Goal: Task Accomplishment & Management: Use online tool/utility

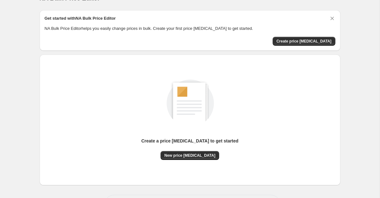
scroll to position [17, 0]
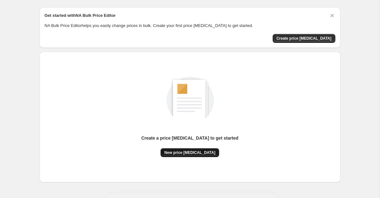
click at [199, 153] on span "New price [MEDICAL_DATA]" at bounding box center [190, 152] width 51 height 5
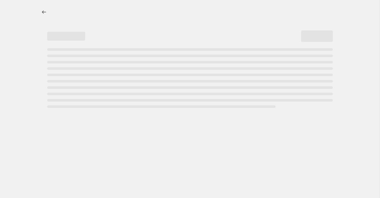
select select "percentage"
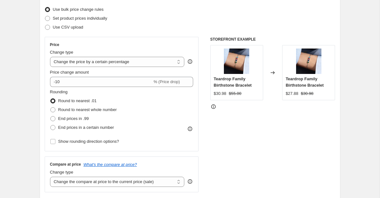
scroll to position [90, 0]
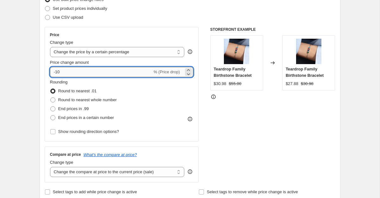
click at [58, 73] on input "-10" at bounding box center [101, 72] width 102 height 10
type input "20"
click at [165, 97] on div "Rounding Round to nearest .01 Round to nearest whole number End prices in .99 E…" at bounding box center [122, 100] width 144 height 43
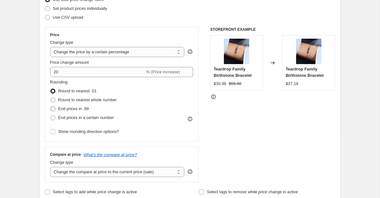
click at [52, 108] on span at bounding box center [52, 108] width 5 height 5
click at [51, 107] on input "End prices in .99" at bounding box center [50, 106] width 0 height 0
radio input "true"
click at [53, 107] on span at bounding box center [52, 108] width 5 height 5
click at [51, 107] on input "End prices in .99" at bounding box center [50, 106] width 0 height 0
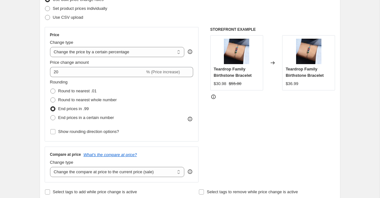
click at [53, 107] on span at bounding box center [52, 108] width 5 height 5
click at [51, 107] on input "End prices in .99" at bounding box center [50, 106] width 0 height 0
click at [45, 106] on div "Price Change type Change the price to a certain amount Change the price by a ce…" at bounding box center [122, 84] width 154 height 114
click at [51, 107] on span at bounding box center [52, 108] width 5 height 5
click at [51, 107] on input "End prices in .99" at bounding box center [50, 106] width 0 height 0
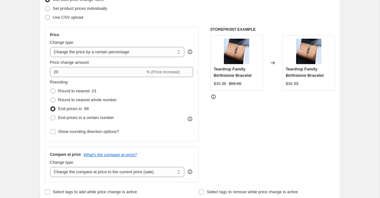
click at [51, 107] on span at bounding box center [52, 108] width 5 height 5
click at [51, 107] on input "End prices in .99" at bounding box center [50, 106] width 0 height 0
click at [51, 107] on span at bounding box center [52, 108] width 5 height 5
click at [51, 107] on input "End prices in .99" at bounding box center [50, 106] width 0 height 0
click at [51, 107] on span at bounding box center [52, 108] width 5 height 5
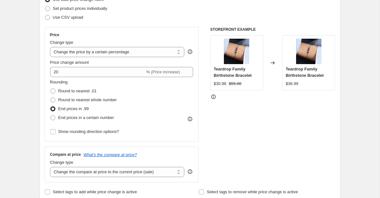
click at [51, 107] on input "End prices in .99" at bounding box center [50, 106] width 0 height 0
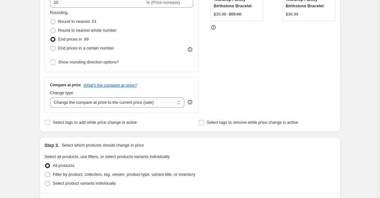
scroll to position [160, 0]
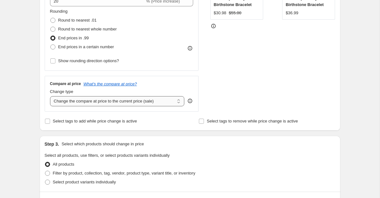
click at [111, 98] on select "Change the compare at price to the current price (sale) Change the compare at p…" at bounding box center [117, 101] width 135 height 10
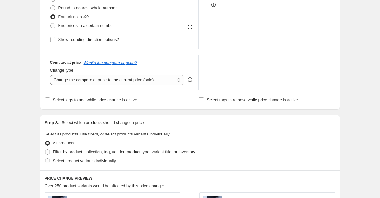
scroll to position [183, 0]
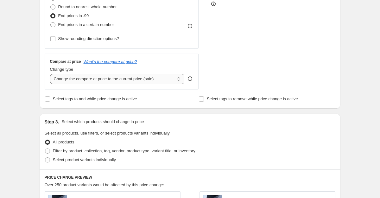
click at [141, 78] on select "Change the compare at price to the current price (sale) Change the compare at p…" at bounding box center [117, 79] width 135 height 10
click at [50, 74] on select "Change the compare at price to the current price (sale) Change the compare at p…" at bounding box center [117, 79] width 135 height 10
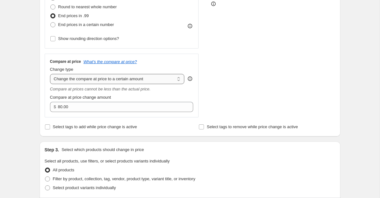
click at [98, 82] on select "Change the compare at price to the current price (sale) Change the compare at p…" at bounding box center [117, 79] width 135 height 10
select select "by"
click at [50, 74] on select "Change the compare at price to the current price (sale) Change the compare at p…" at bounding box center [117, 79] width 135 height 10
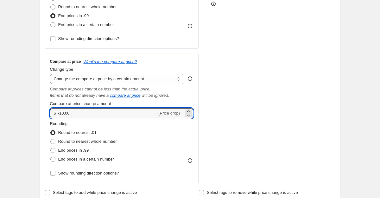
drag, startPoint x: 60, startPoint y: 114, endPoint x: 54, endPoint y: 113, distance: 6.4
click at [54, 113] on div "$ -10.00 (Price drop)" at bounding box center [122, 113] width 144 height 10
type input "20.00"
click at [169, 134] on div "Rounding Round to nearest .01 Round to nearest whole number End prices in .99 E…" at bounding box center [122, 141] width 144 height 43
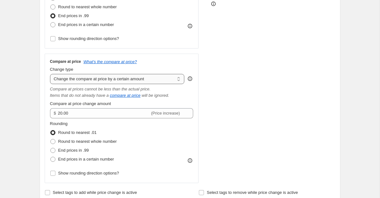
click at [129, 80] on select "Change the compare at price to the current price (sale) Change the compare at p…" at bounding box center [117, 79] width 135 height 10
select select "percentage"
click at [50, 74] on select "Change the compare at price to the current price (sale) Change the compare at p…" at bounding box center [117, 79] width 135 height 10
type input "-15"
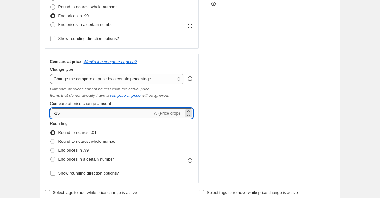
click at [66, 113] on input "-15" at bounding box center [101, 113] width 102 height 10
type input "20"
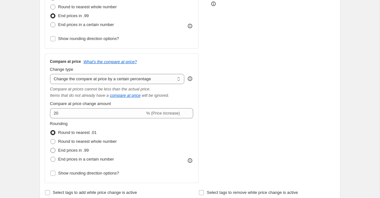
click at [68, 152] on span "End prices in .99" at bounding box center [73, 150] width 31 height 5
click at [51, 148] on input "End prices in .99" at bounding box center [50, 148] width 0 height 0
radio input "true"
click at [224, 135] on div "STOREFRONT EXAMPLE Teardrop Family Birthstone Bracelet $30.98 $55.00 Changed to…" at bounding box center [273, 58] width 125 height 249
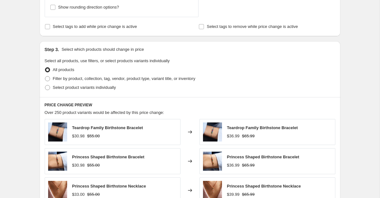
scroll to position [350, 0]
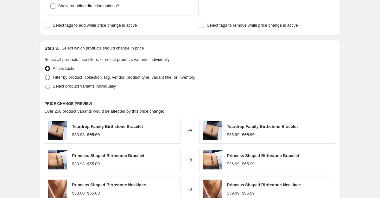
click at [117, 79] on span "Filter by product, collection, tag, vendor, product type, variant title, or inv…" at bounding box center [124, 77] width 143 height 5
click at [45, 75] on input "Filter by product, collection, tag, vendor, product type, variant title, or inv…" at bounding box center [45, 75] width 0 height 0
radio input "true"
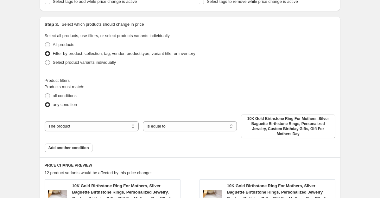
scroll to position [361, 0]
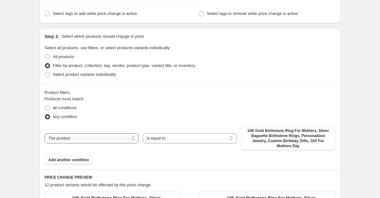
click at [84, 139] on select "The product The product's collection The product's tag The product's vendor The…" at bounding box center [92, 138] width 94 height 10
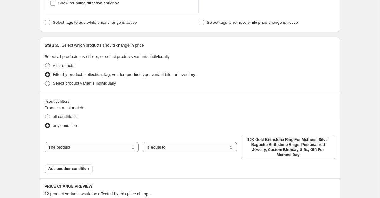
scroll to position [352, 0]
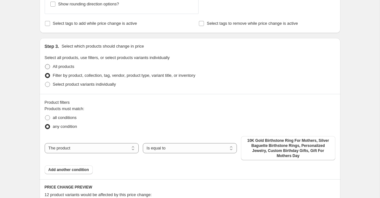
click at [71, 67] on span "All products" at bounding box center [64, 66] width 22 height 5
click at [45, 64] on input "All products" at bounding box center [45, 64] width 0 height 0
radio input "true"
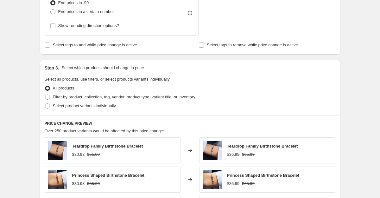
scroll to position [301, 0]
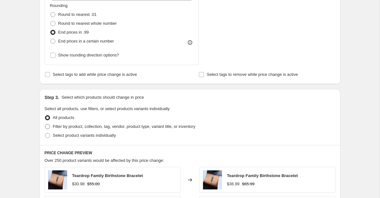
click at [81, 123] on span "Filter by product, collection, tag, vendor, product type, variant title, or inv…" at bounding box center [124, 126] width 143 height 6
click at [45, 124] on input "Filter by product, collection, tag, vendor, product type, variant title, or inv…" at bounding box center [45, 124] width 0 height 0
radio input "true"
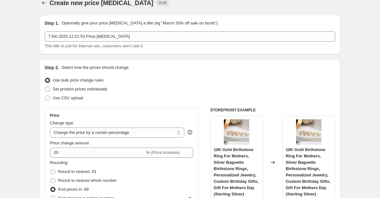
scroll to position [0, 0]
